Goal: Navigation & Orientation: Understand site structure

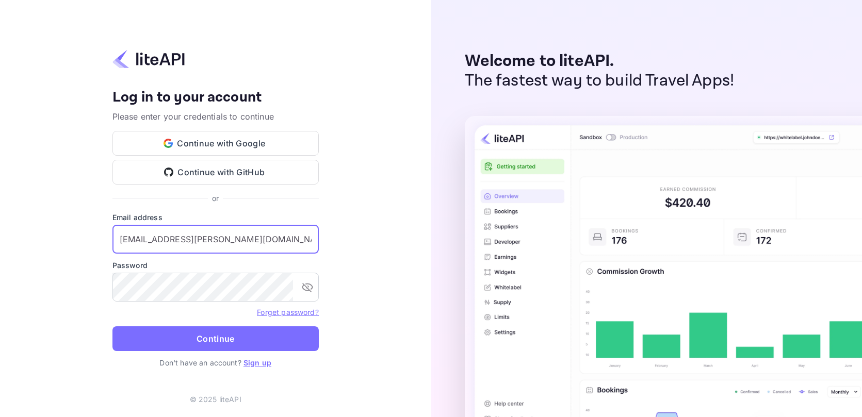
type input "[EMAIL_ADDRESS][PERSON_NAME][DOMAIN_NAME]"
click at [409, 271] on div "Your account has been created successfully, a confirmation link has been sent t…" at bounding box center [215, 208] width 431 height 417
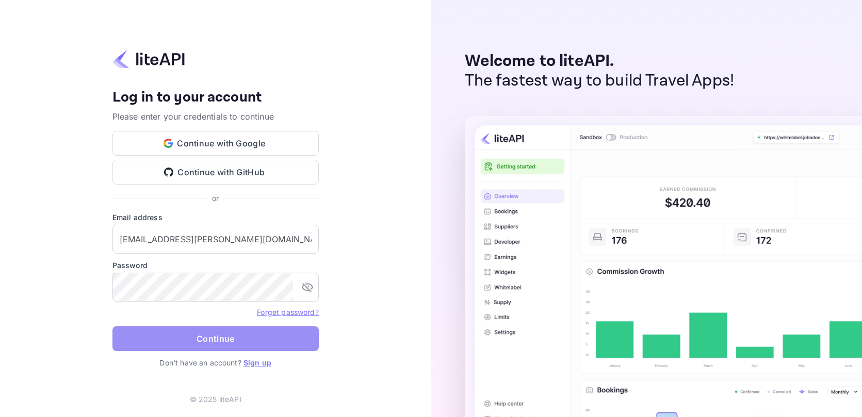
click at [289, 336] on button "Continue" at bounding box center [215, 338] width 206 height 25
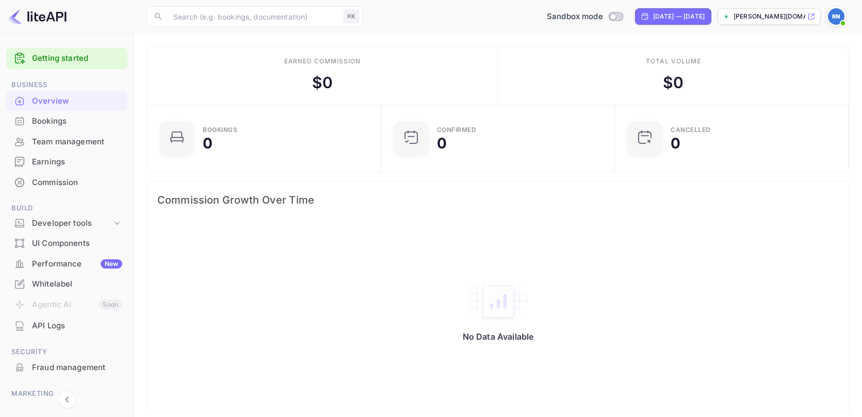
click at [45, 119] on div "Bookings" at bounding box center [77, 122] width 90 height 12
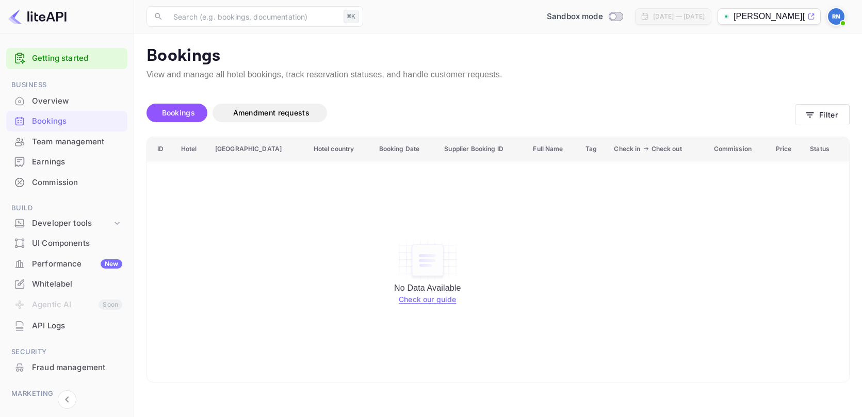
click at [67, 145] on div "Team management" at bounding box center [77, 142] width 90 height 12
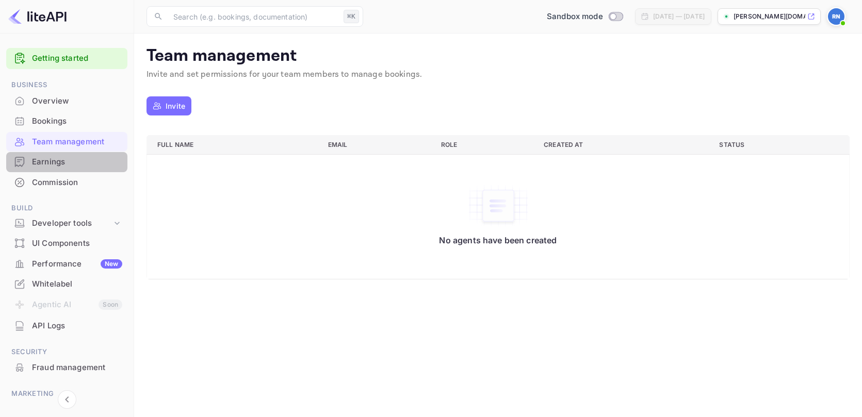
click at [58, 163] on div "Earnings" at bounding box center [77, 162] width 90 height 12
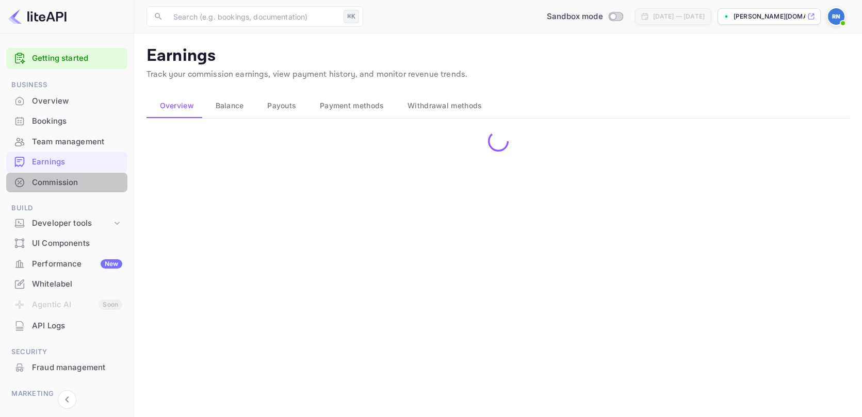
click at [62, 180] on div "Commission" at bounding box center [77, 183] width 90 height 12
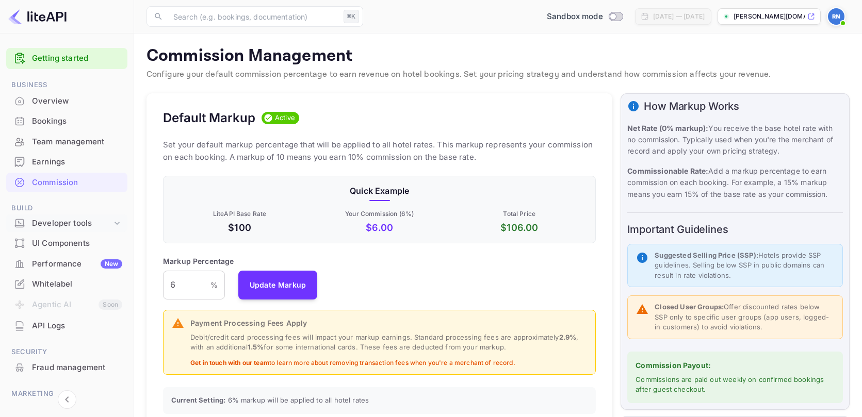
scroll to position [183, 433]
click at [65, 224] on div "Developer tools" at bounding box center [72, 224] width 80 height 12
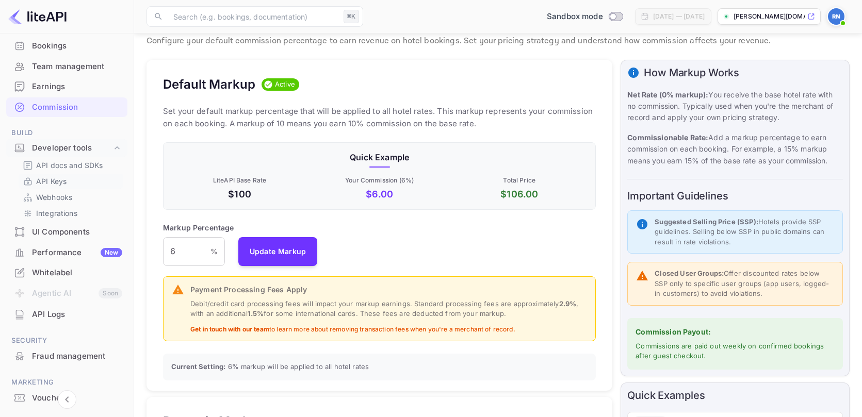
scroll to position [0, 0]
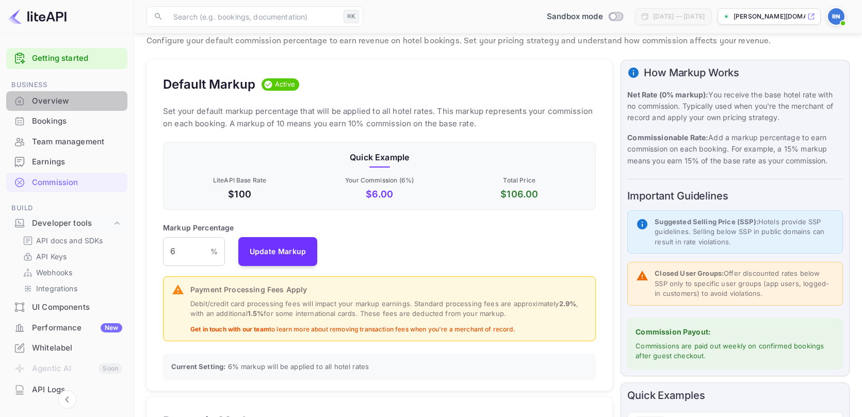
click at [61, 102] on div "Overview" at bounding box center [77, 101] width 90 height 12
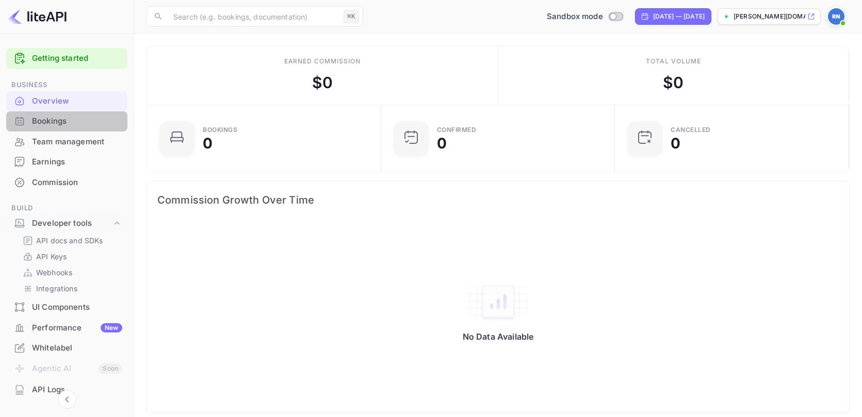
click at [60, 122] on div "Bookings" at bounding box center [77, 122] width 90 height 12
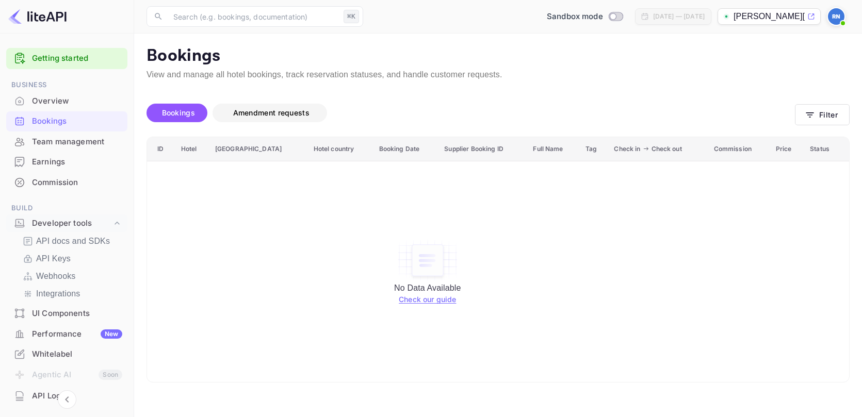
click at [250, 112] on span "Amendment requests" at bounding box center [271, 112] width 76 height 9
